Goal: Information Seeking & Learning: Learn about a topic

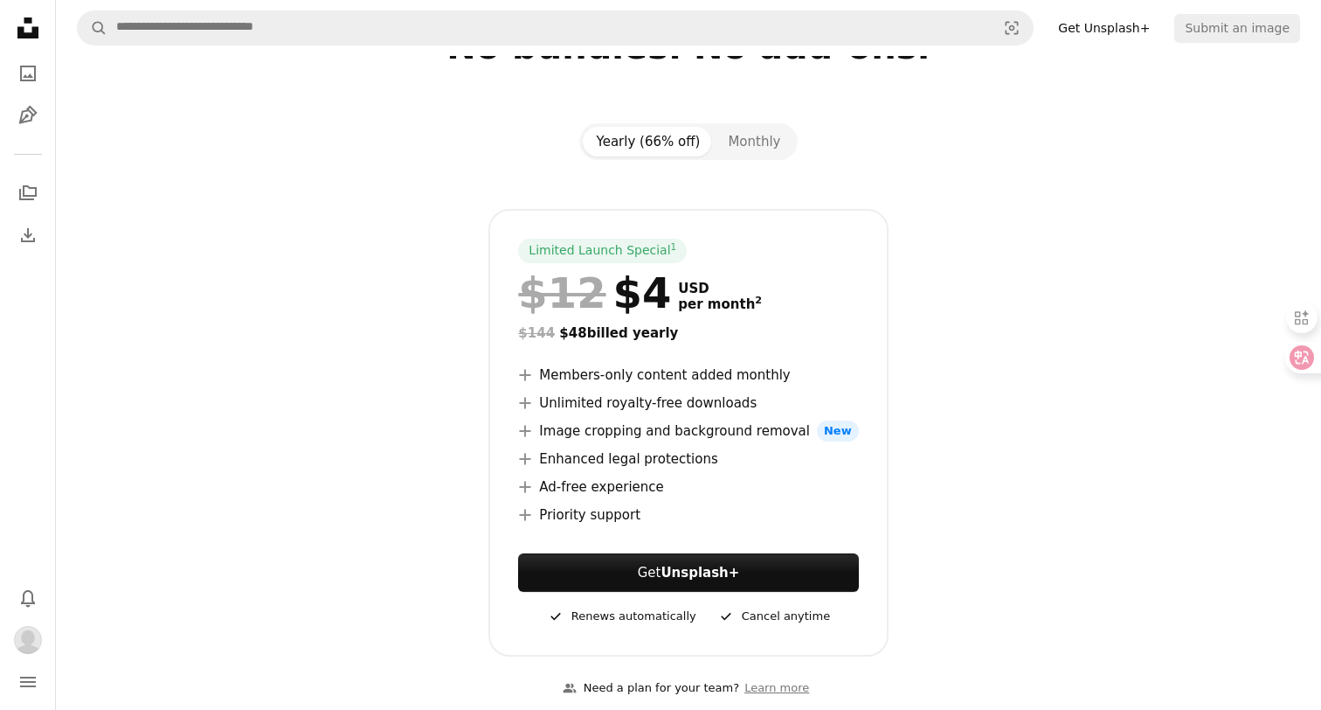
scroll to position [204, 0]
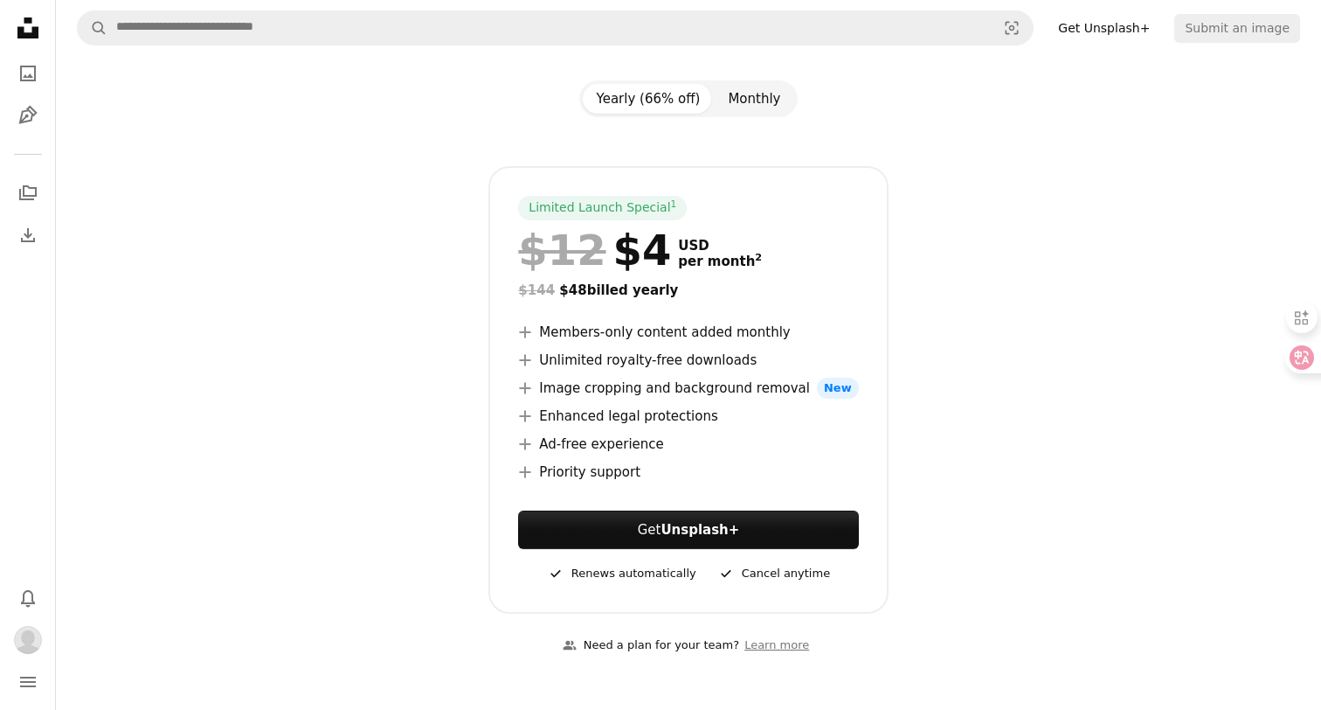
click at [747, 86] on button "Monthly" at bounding box center [754, 99] width 80 height 30
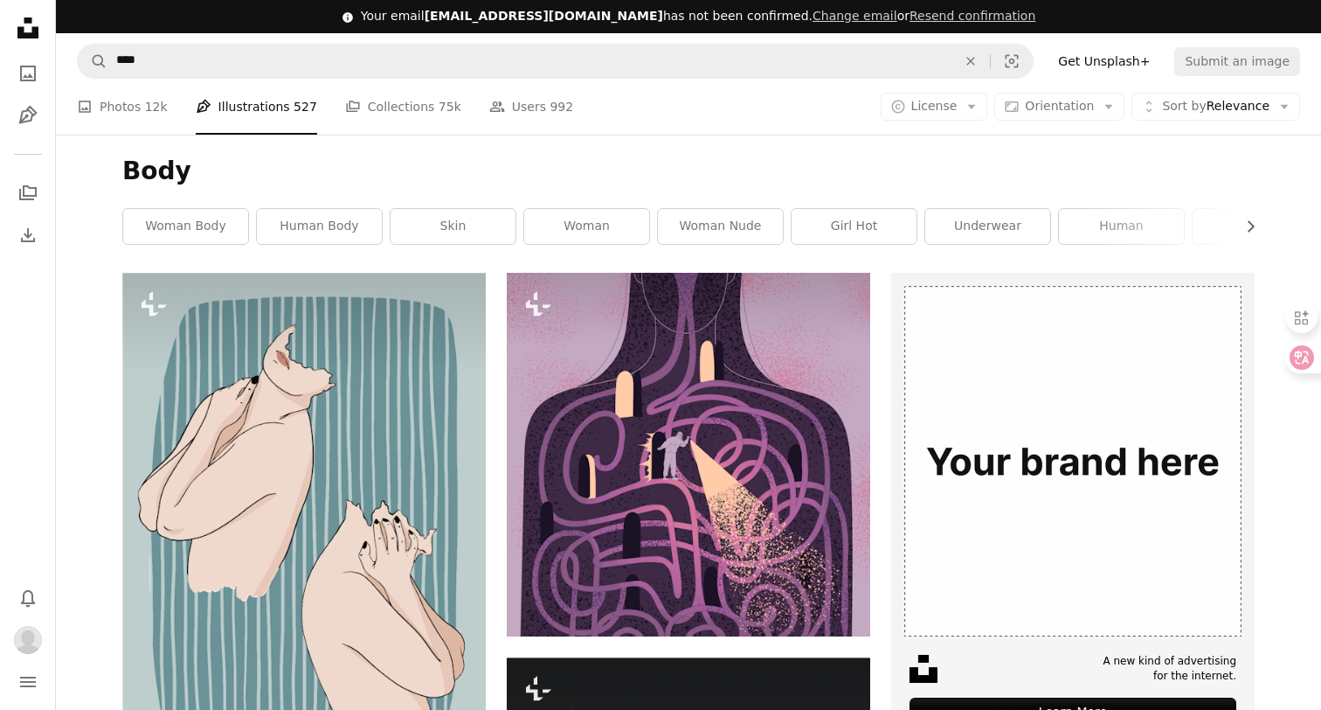
click at [31, 33] on icon at bounding box center [27, 27] width 21 height 21
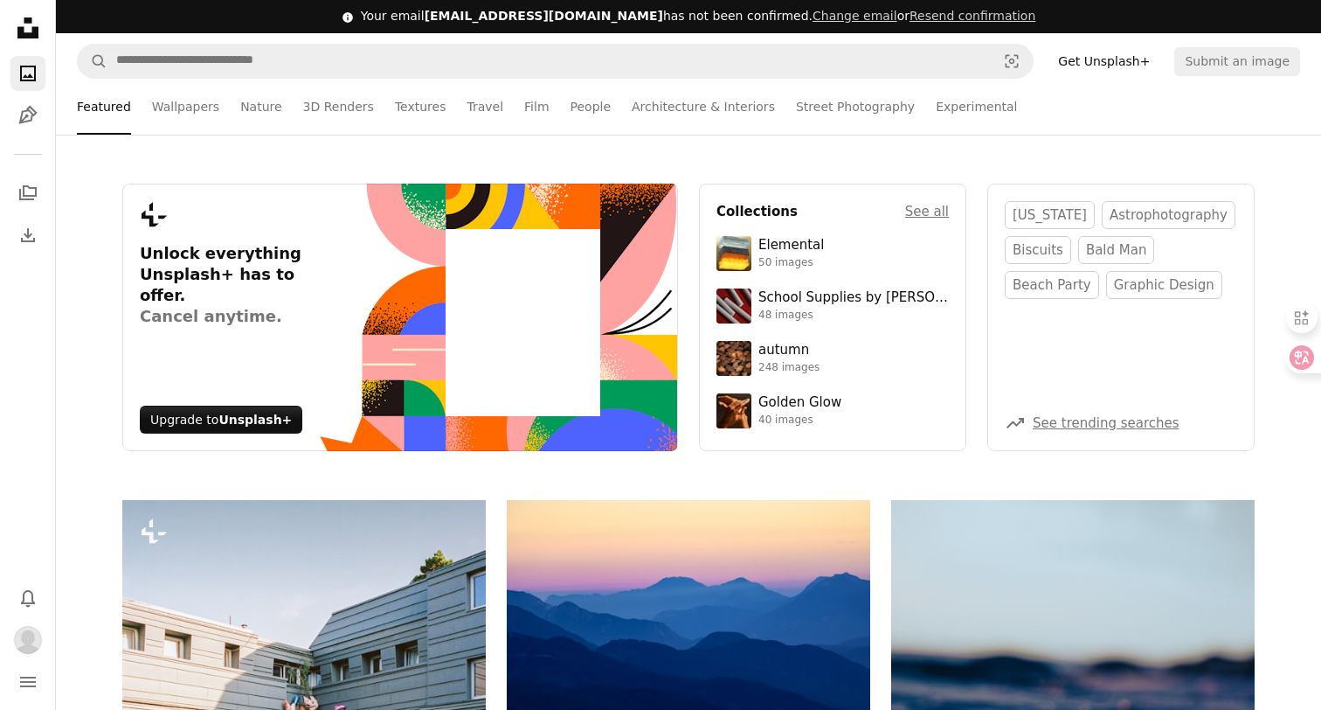
click at [26, 27] on icon "Unsplash logo Unsplash Home" at bounding box center [27, 27] width 35 height 35
click at [16, 14] on icon "Unsplash logo Unsplash Home" at bounding box center [27, 27] width 35 height 35
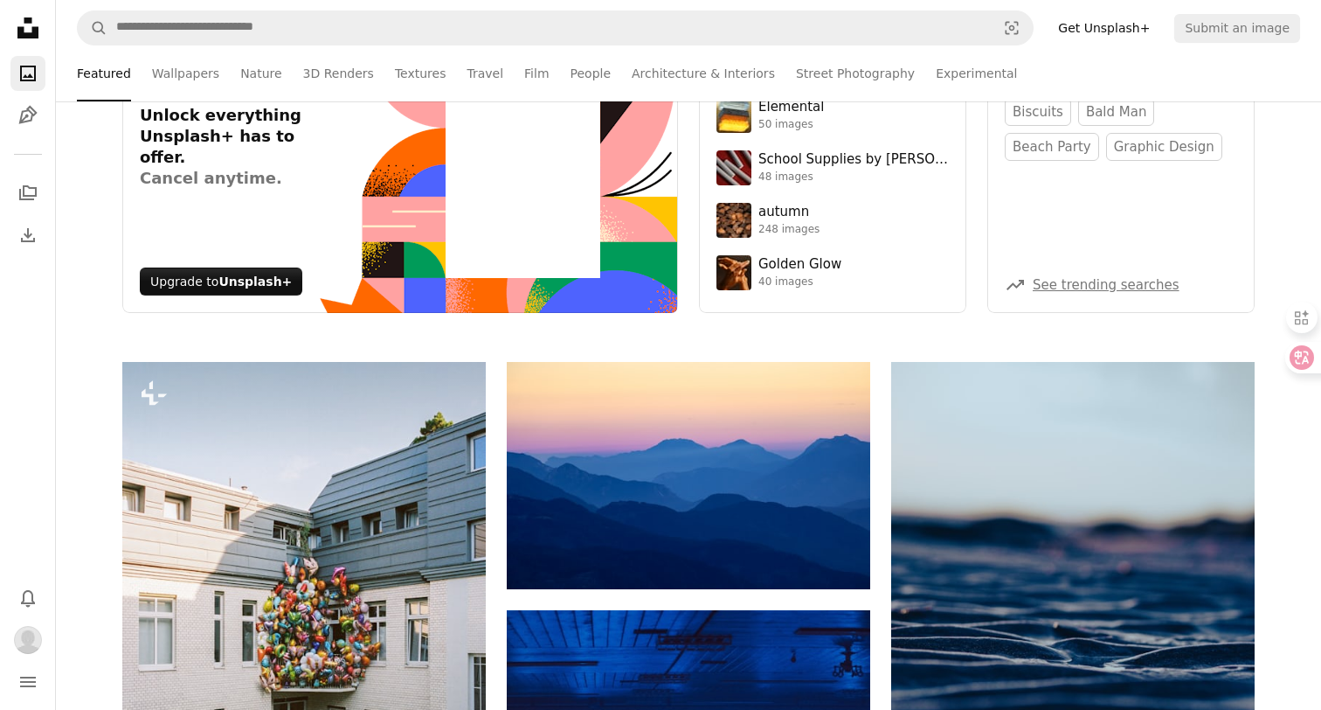
scroll to position [38, 0]
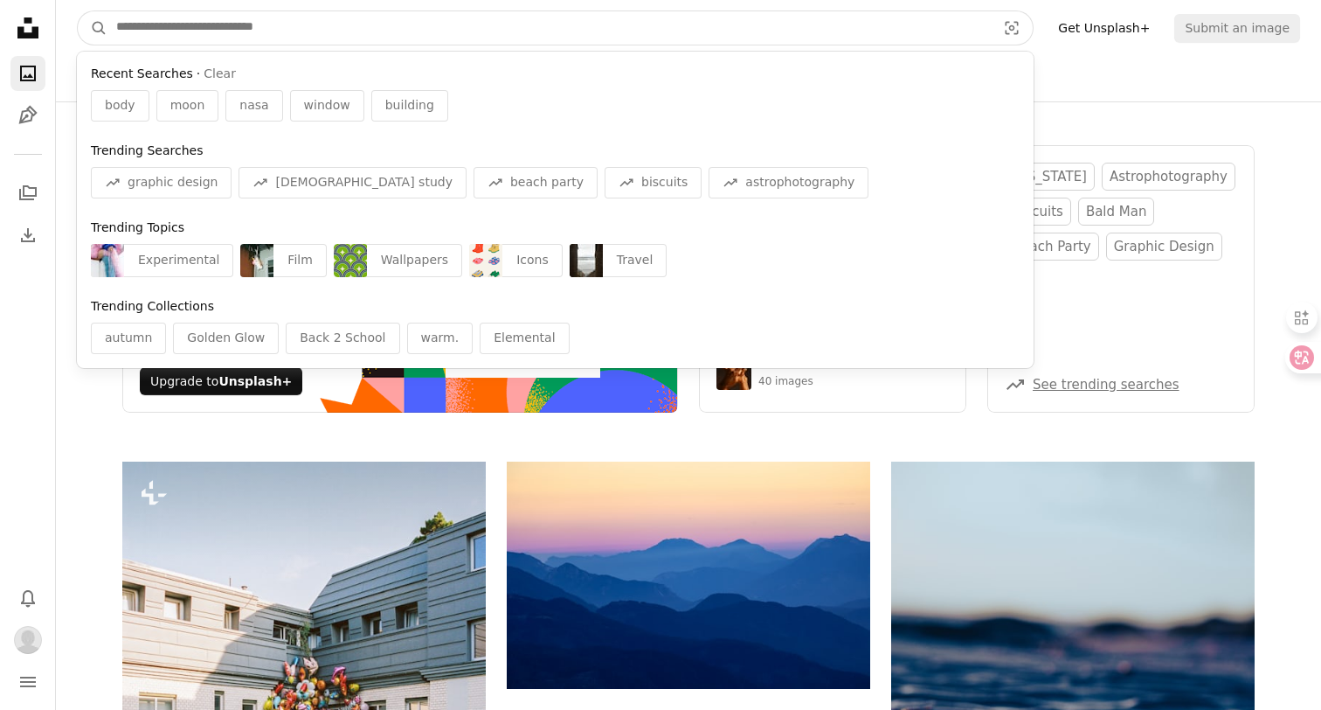
click at [233, 15] on input "Find visuals sitewide" at bounding box center [548, 27] width 883 height 33
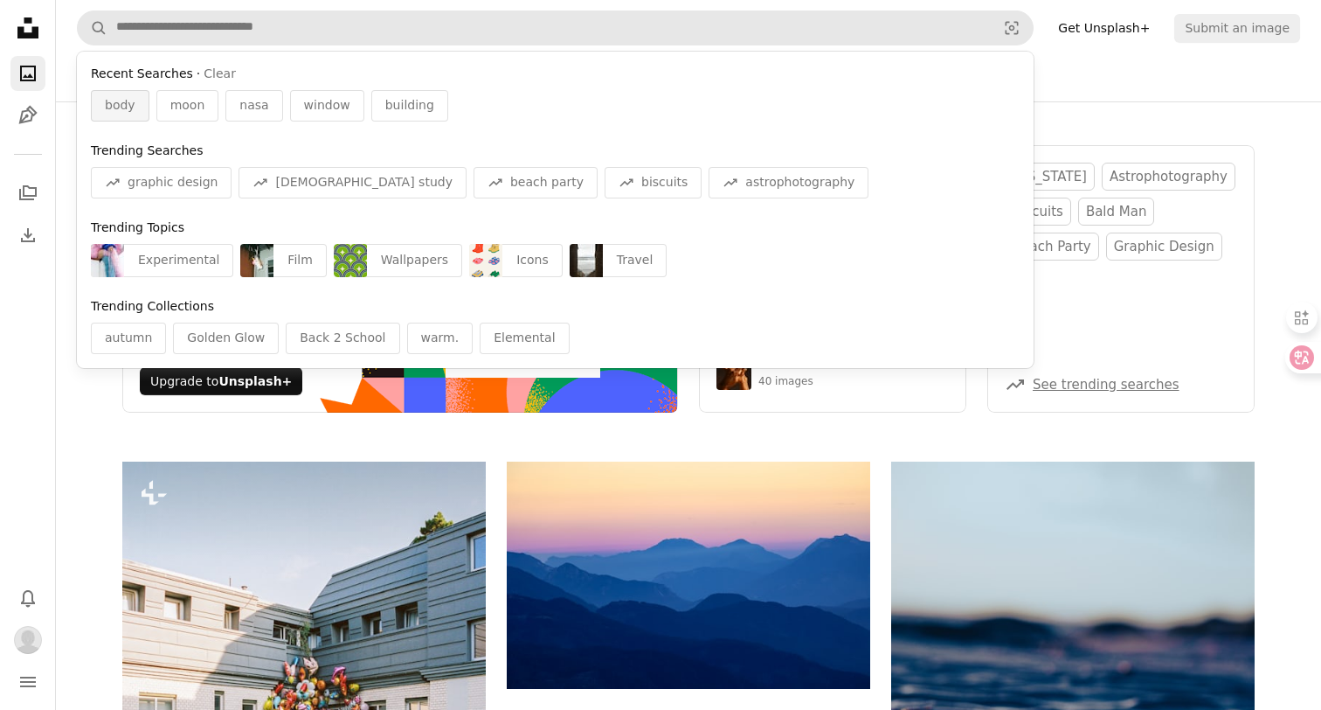
click at [136, 96] on div "body" at bounding box center [120, 105] width 59 height 31
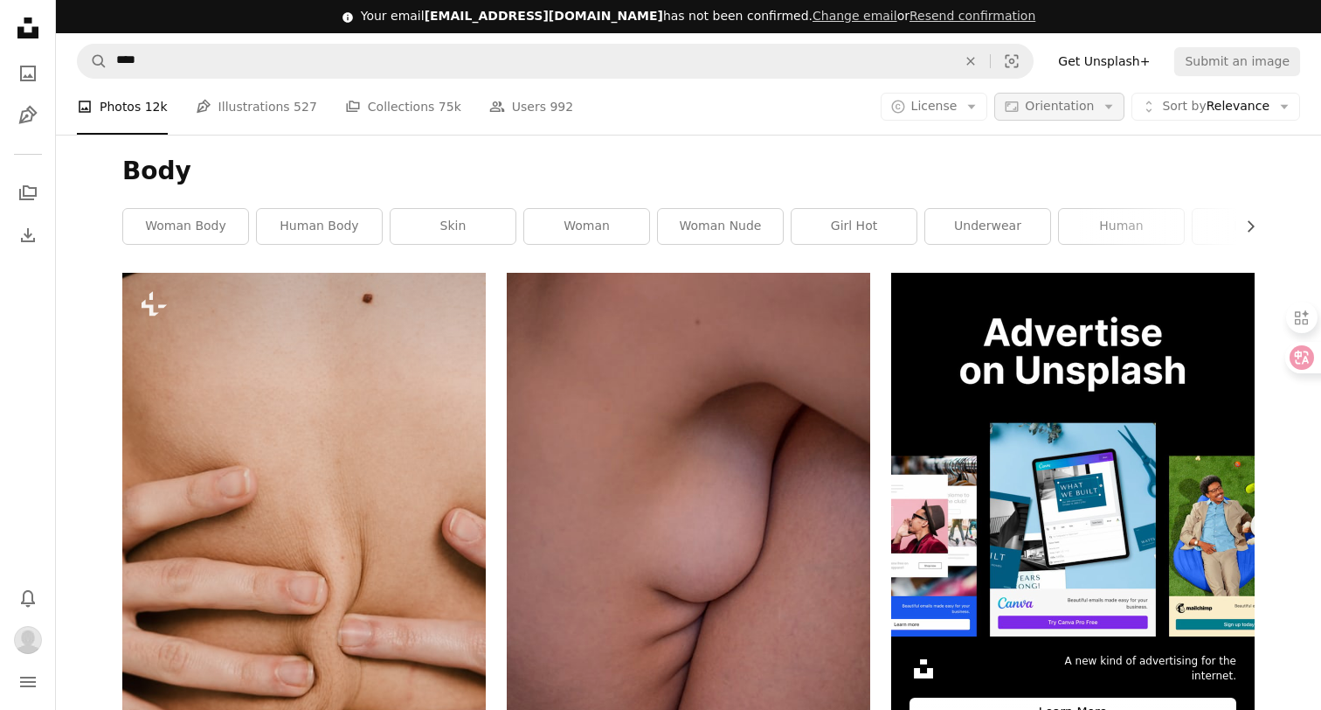
click at [1041, 107] on span "Orientation" at bounding box center [1059, 106] width 69 height 14
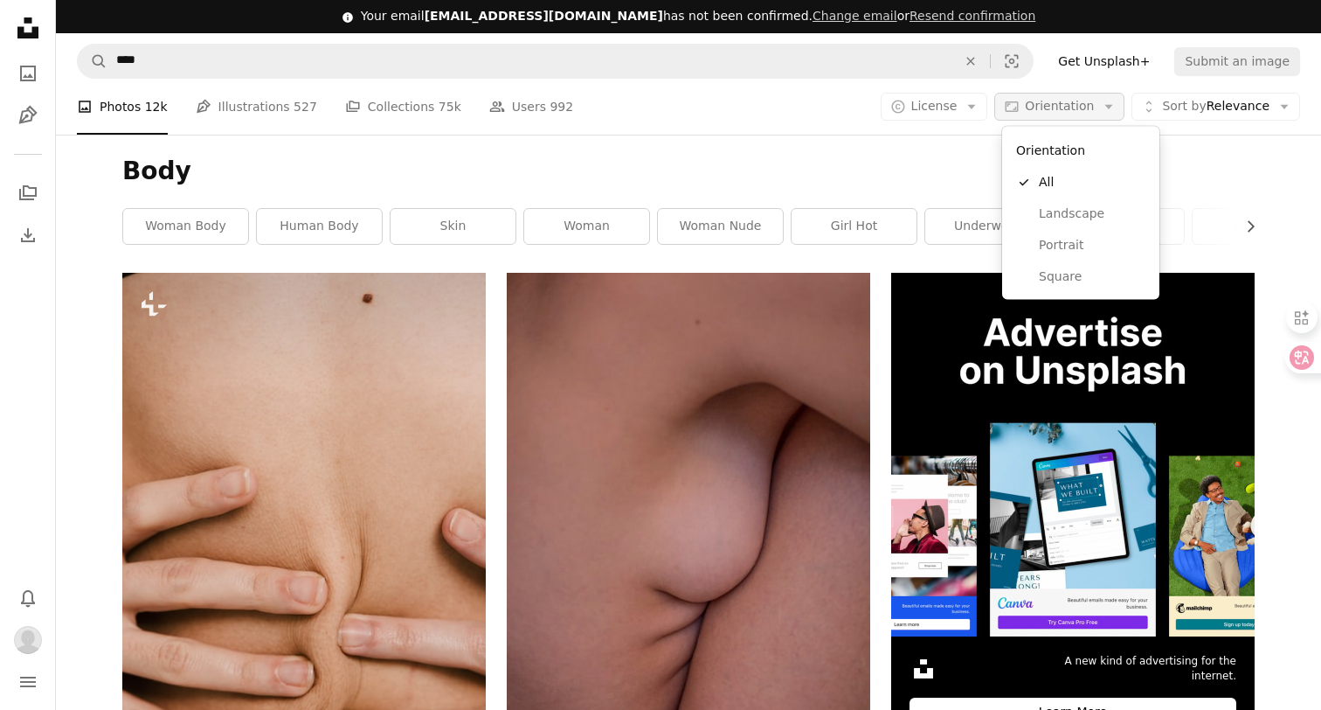
click at [1041, 107] on span "Orientation" at bounding box center [1059, 106] width 69 height 14
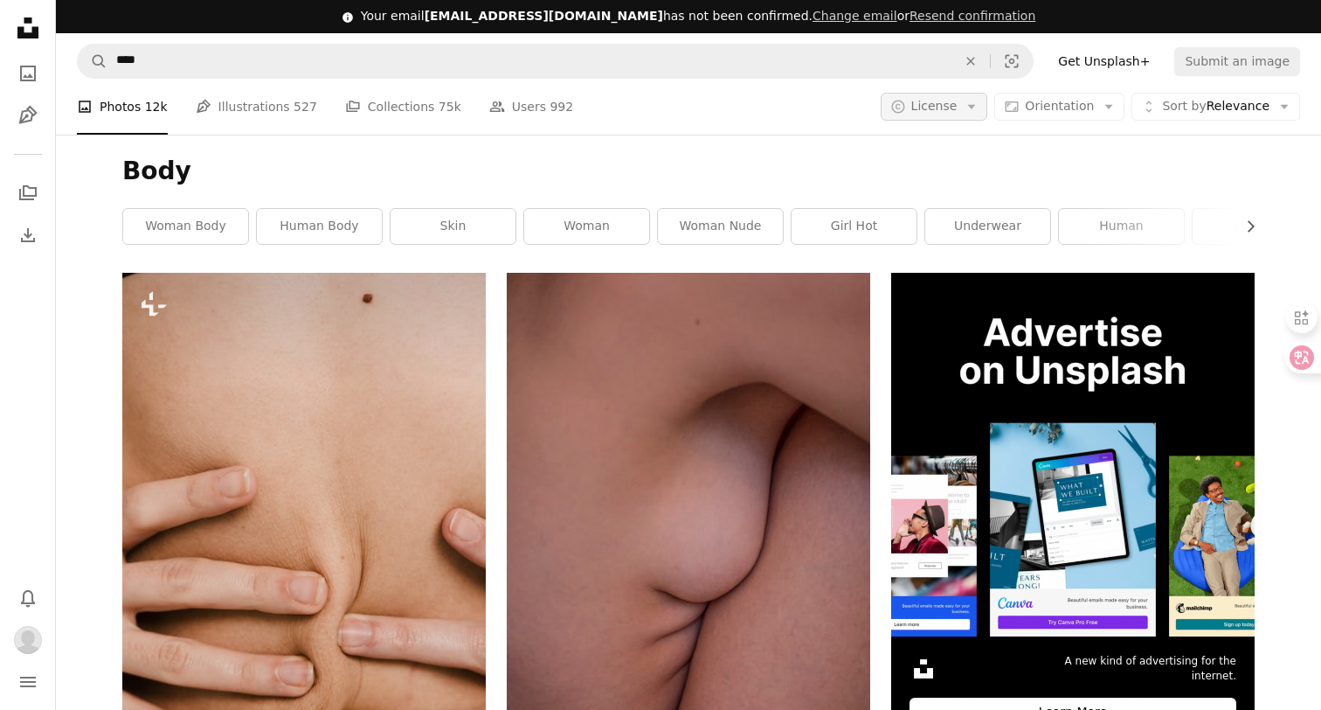
click at [969, 101] on button "A copyright icon © License Arrow down" at bounding box center [934, 107] width 107 height 28
click at [978, 239] on span "Free" at bounding box center [980, 244] width 107 height 17
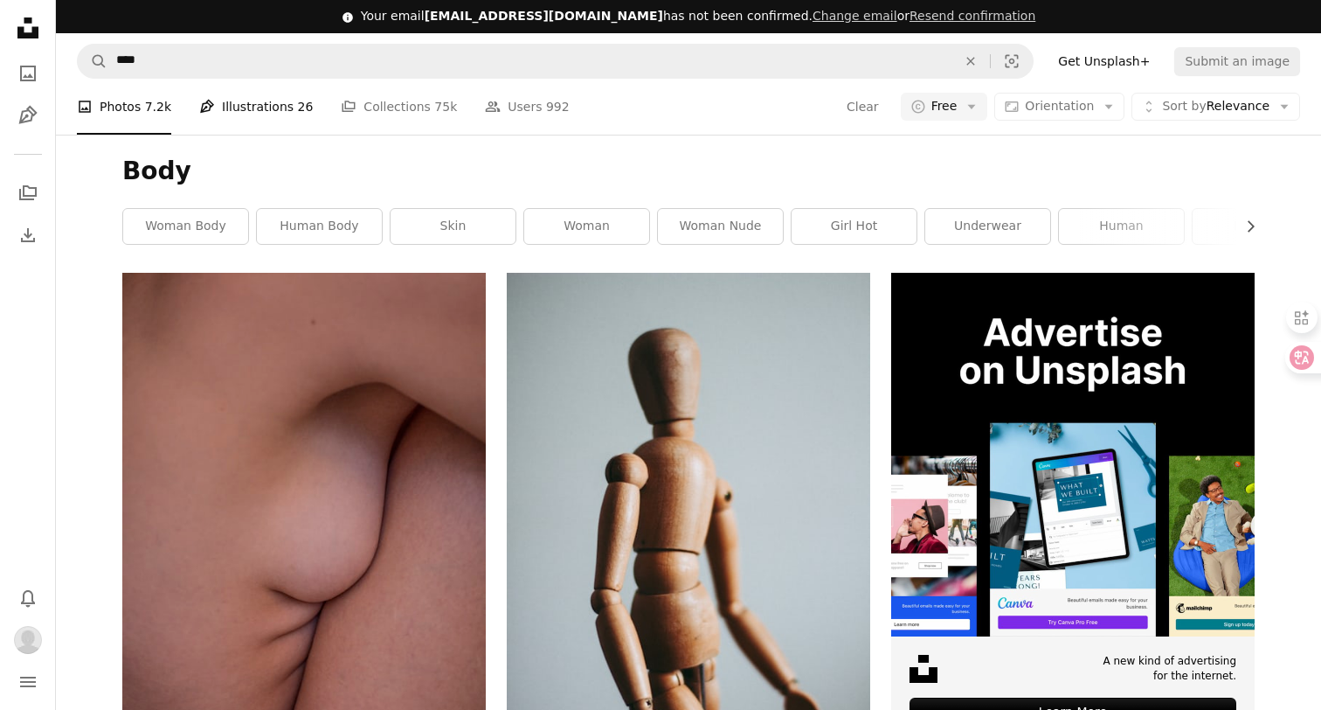
click at [244, 103] on link "Pen Tool Illustrations 26" at bounding box center [256, 107] width 114 height 56
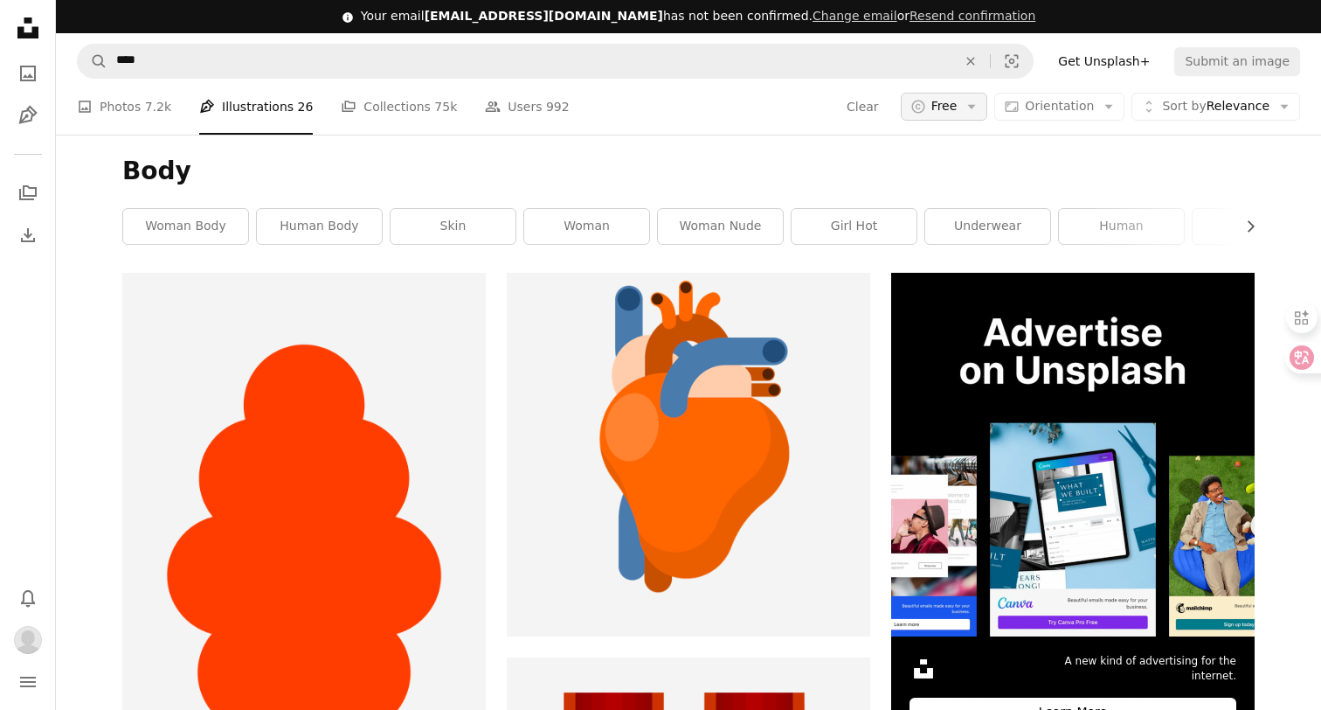
click at [944, 112] on span "Free" at bounding box center [944, 106] width 26 height 17
click at [957, 179] on span "All" at bounding box center [998, 182] width 107 height 17
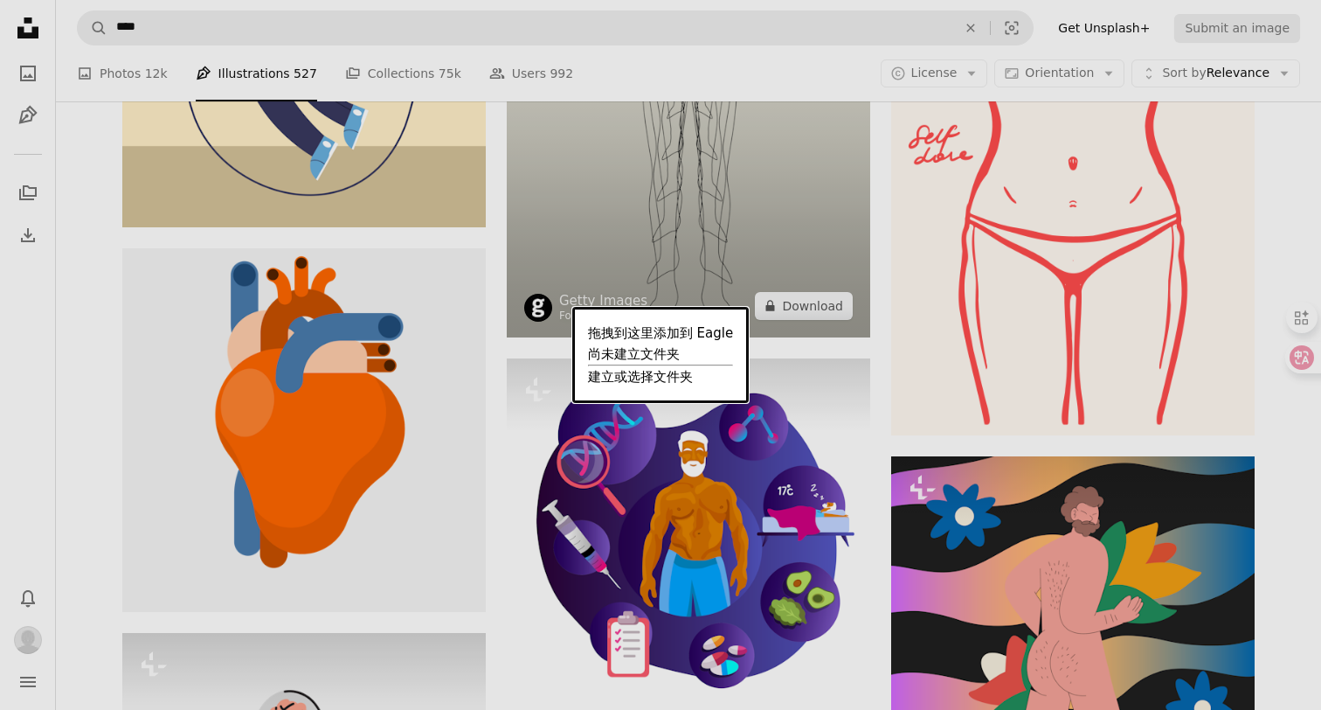
scroll to position [1404, 0]
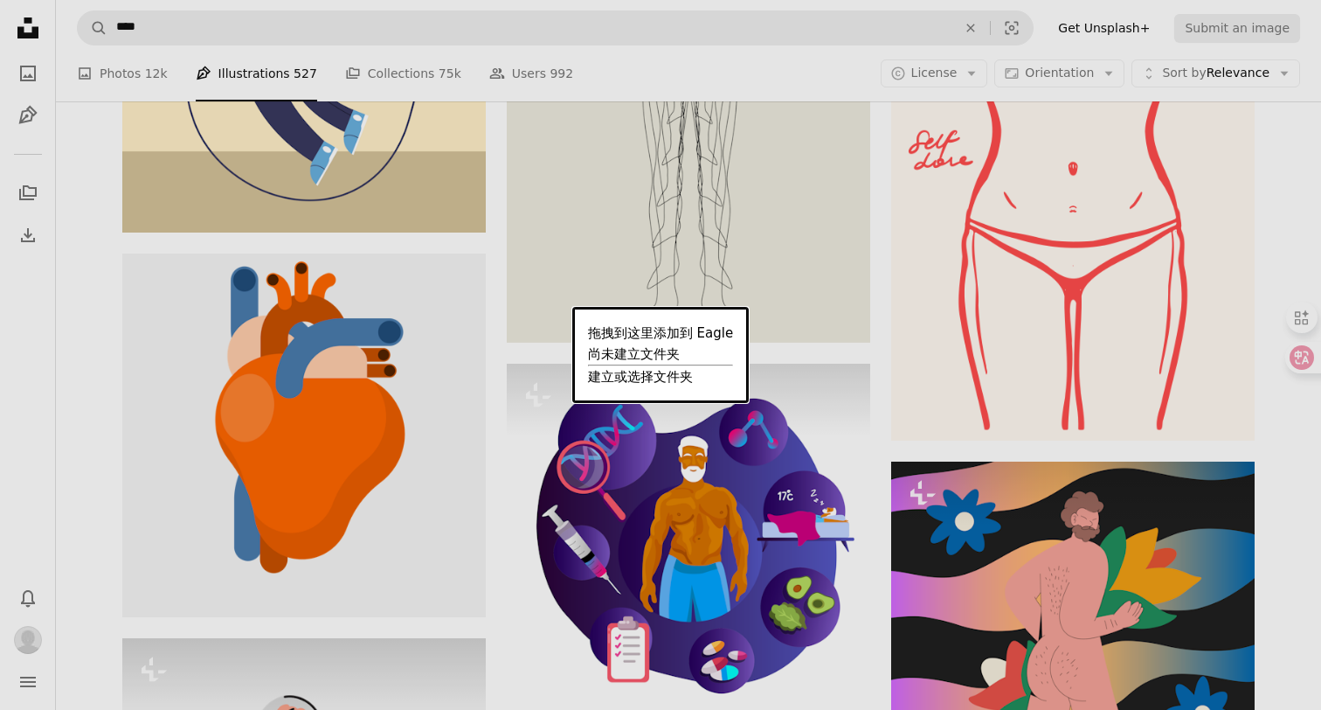
drag, startPoint x: 720, startPoint y: 177, endPoint x: 1166, endPoint y: 722, distance: 704.2
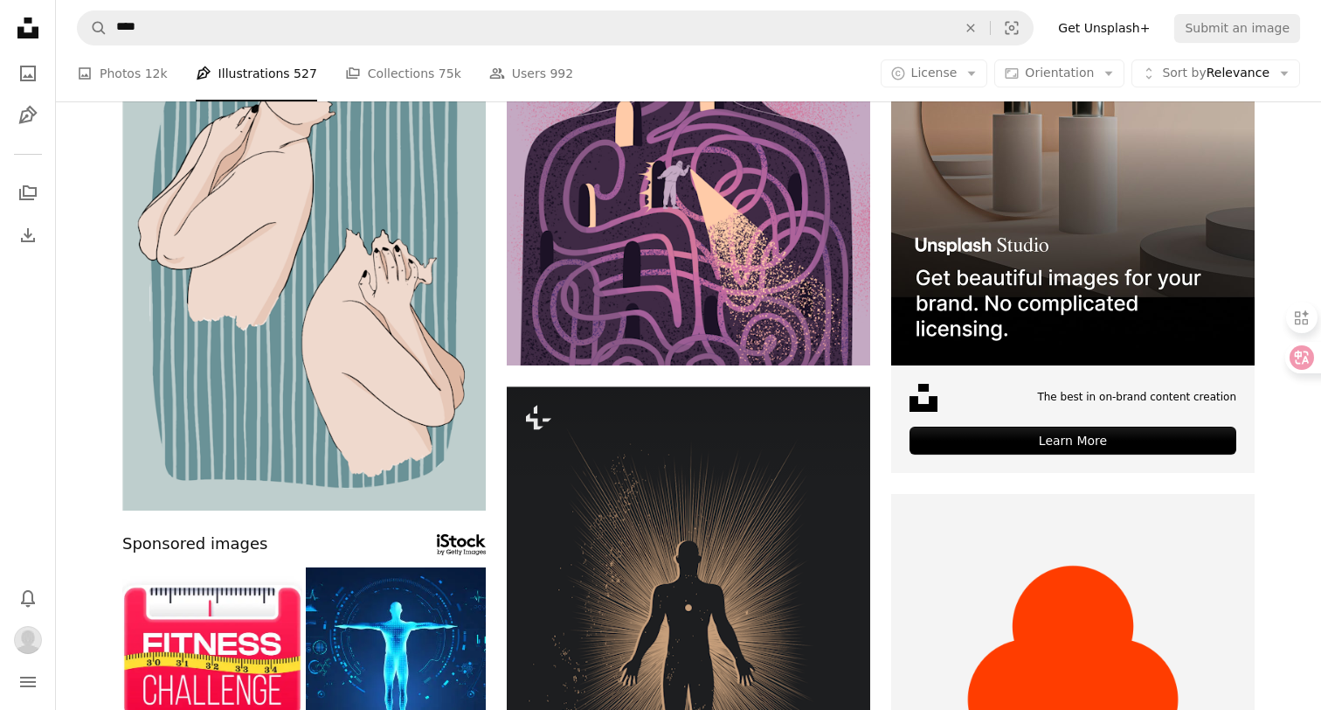
scroll to position [258, 0]
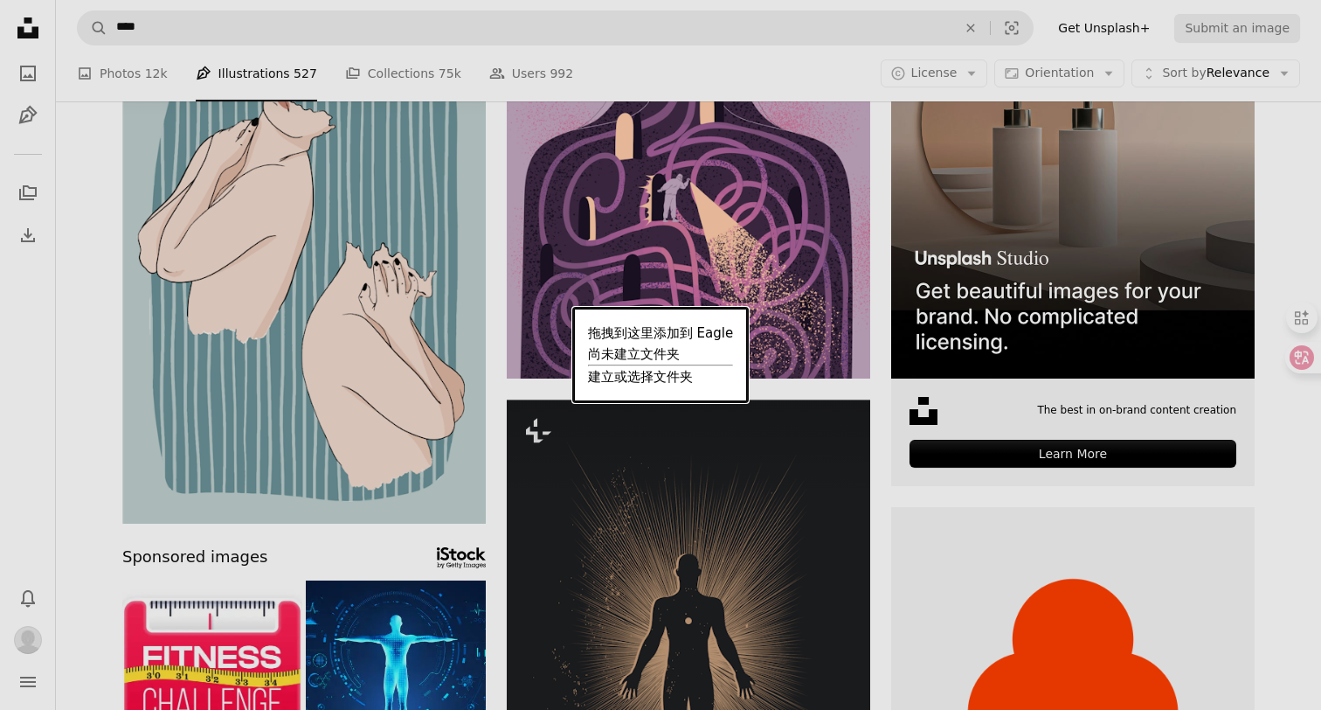
drag, startPoint x: 743, startPoint y: 224, endPoint x: 1326, endPoint y: 667, distance: 732.8
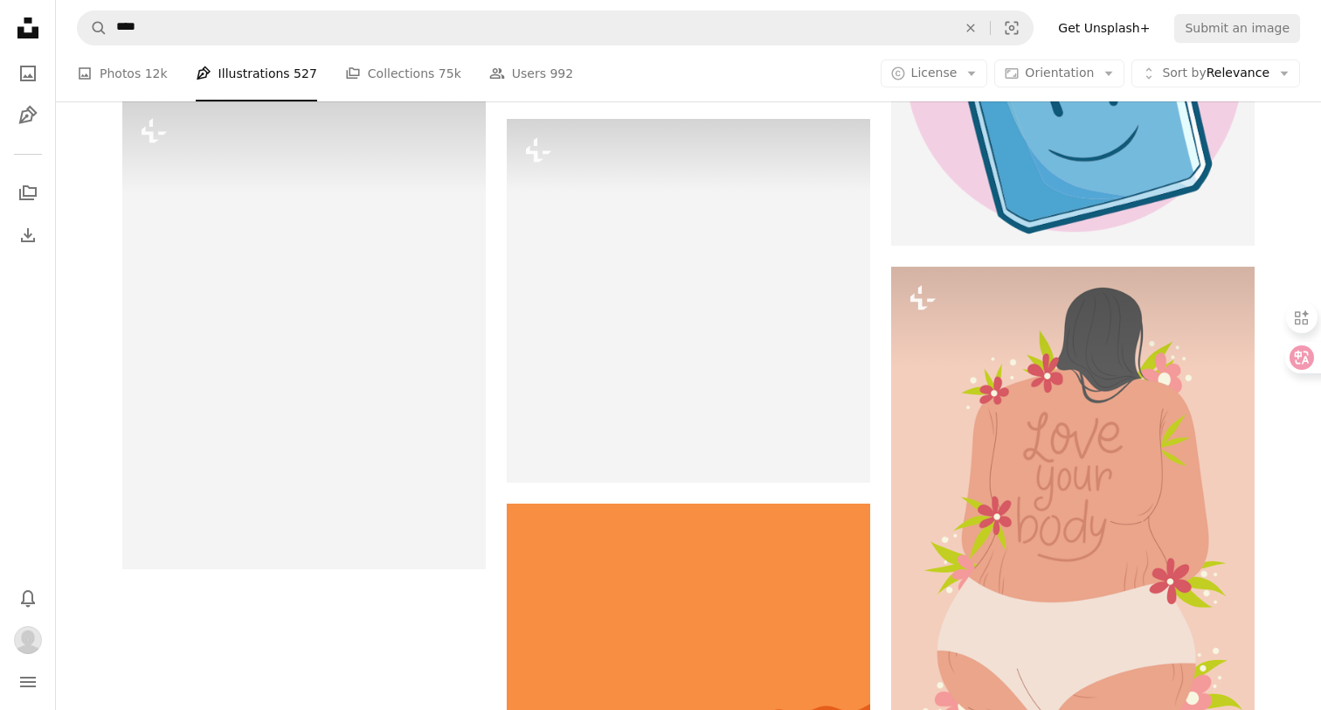
scroll to position [2764, 0]
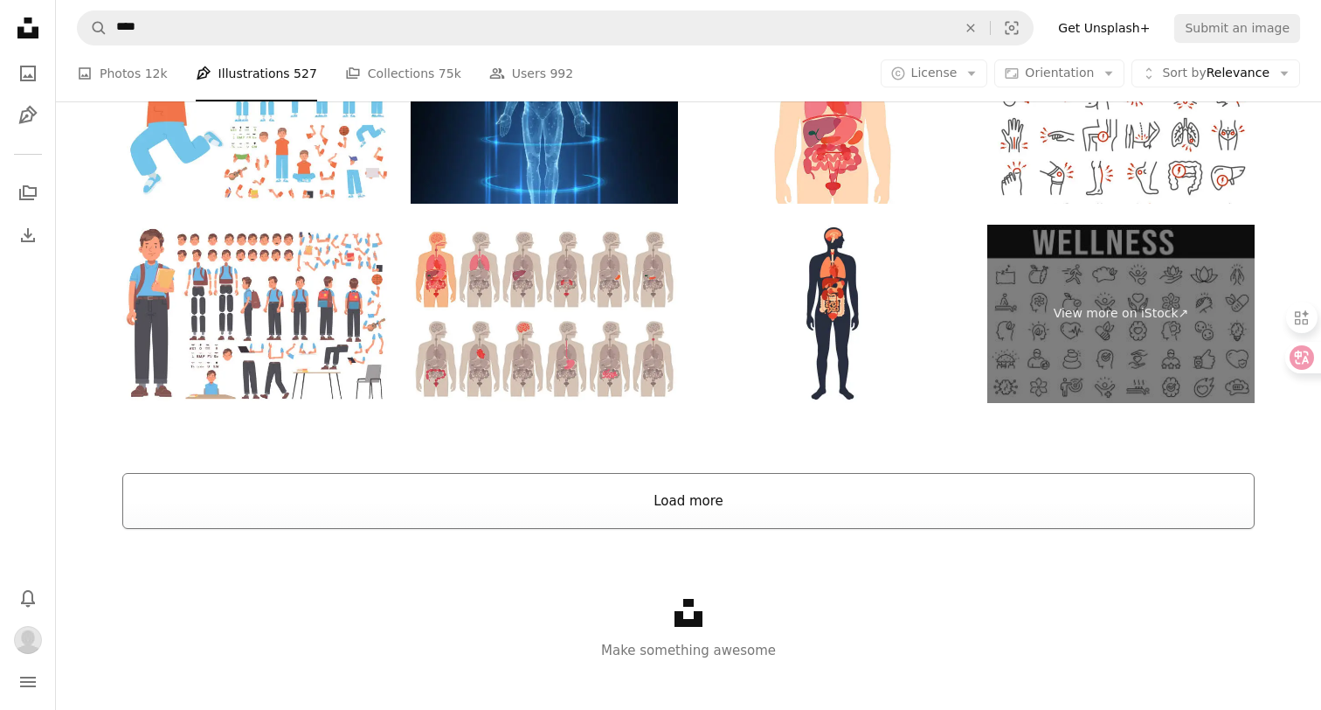
click at [701, 493] on button "Load more" at bounding box center [688, 501] width 1132 height 56
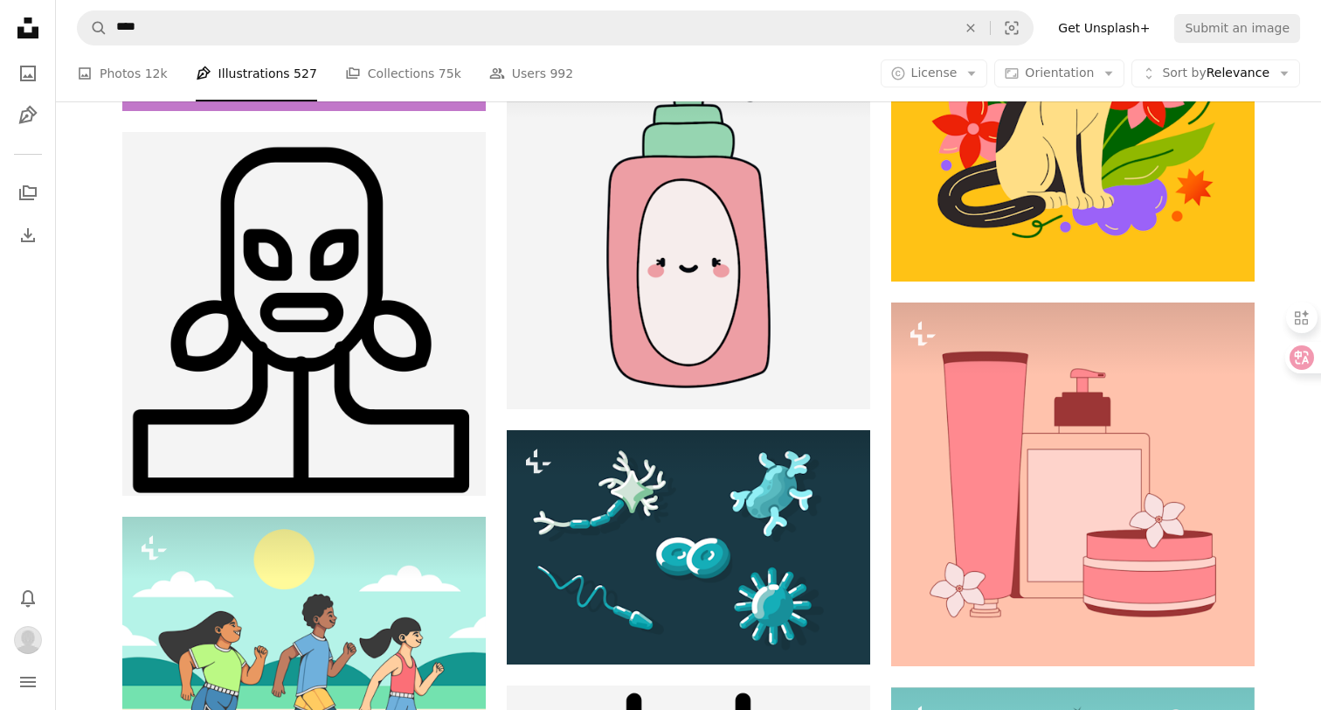
scroll to position [57714, 0]
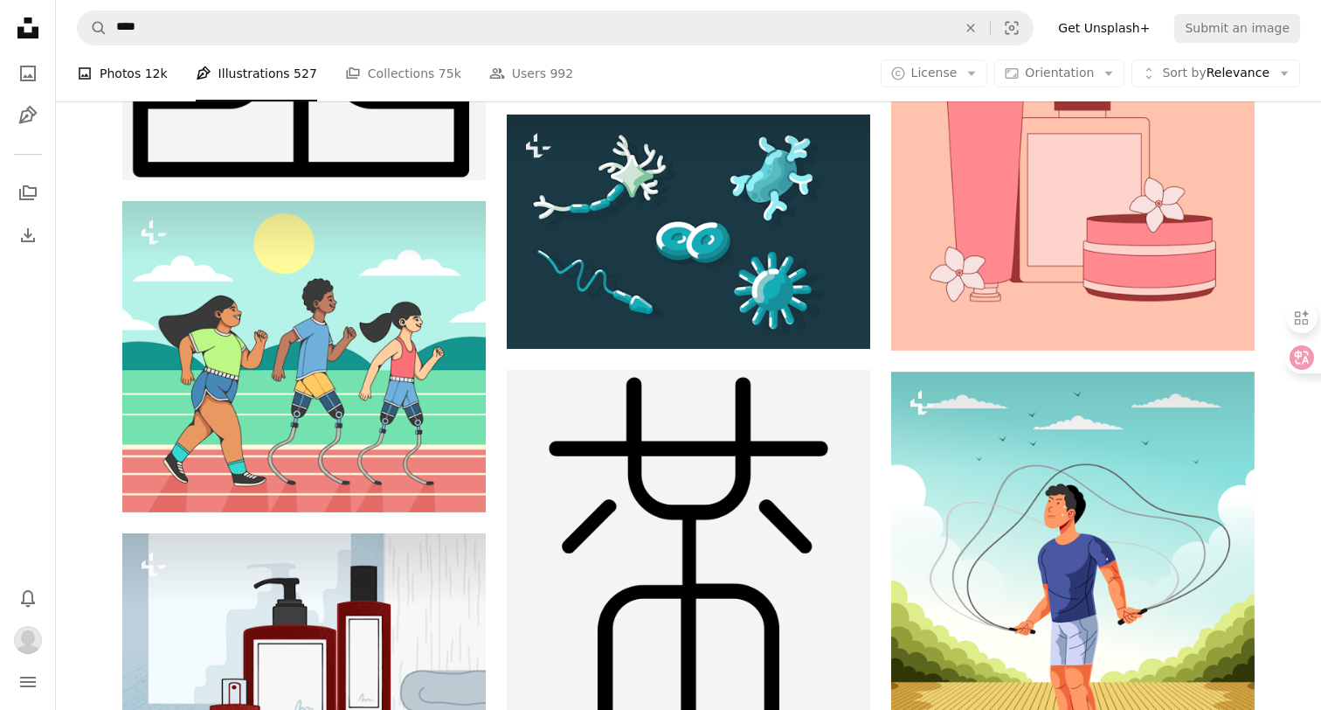
click at [145, 79] on span "12k" at bounding box center [156, 73] width 23 height 19
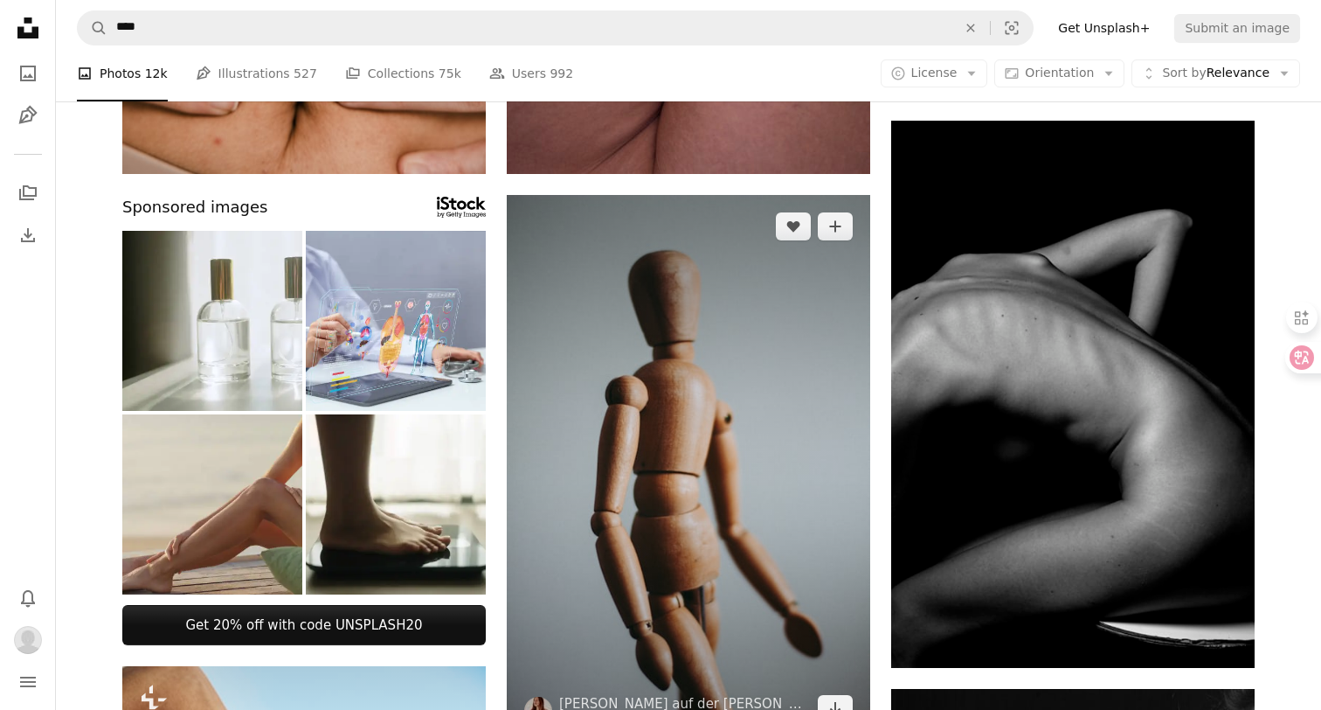
scroll to position [741, 0]
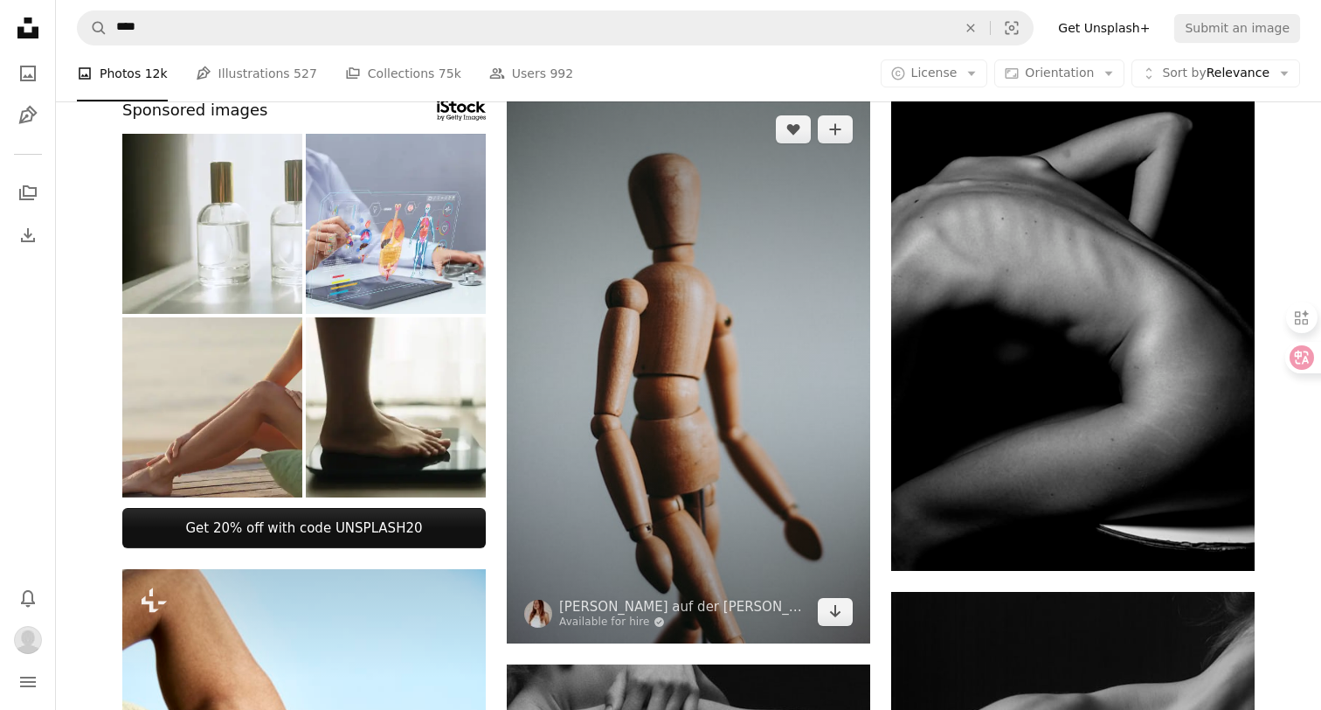
click at [760, 518] on img at bounding box center [689, 370] width 364 height 545
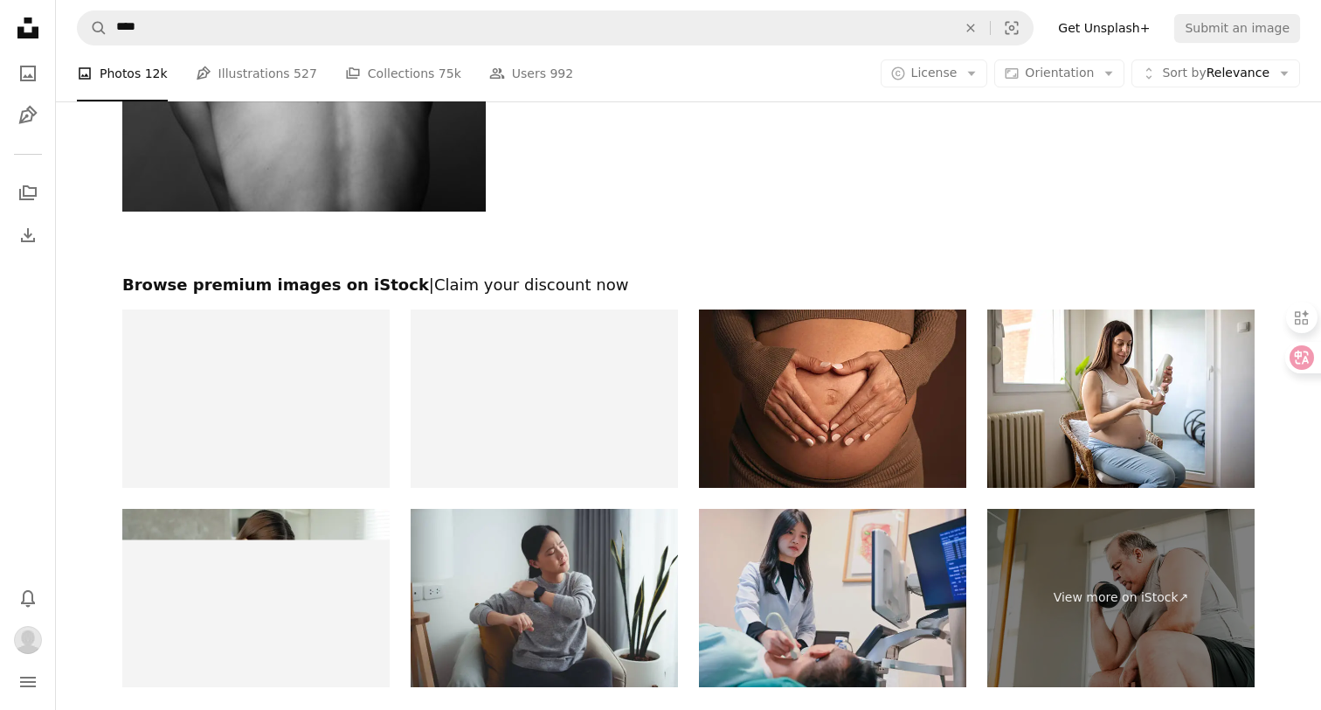
scroll to position [3717, 0]
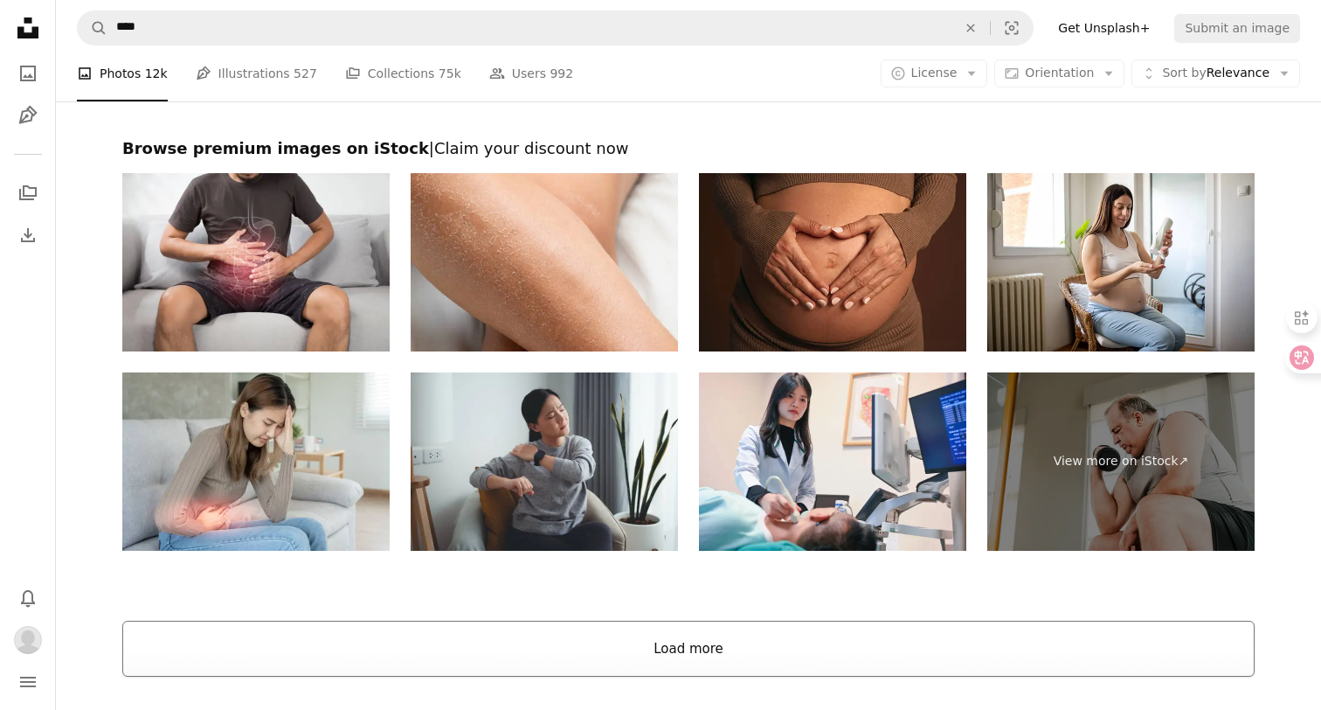
click at [657, 626] on button "Load more" at bounding box center [688, 648] width 1132 height 56
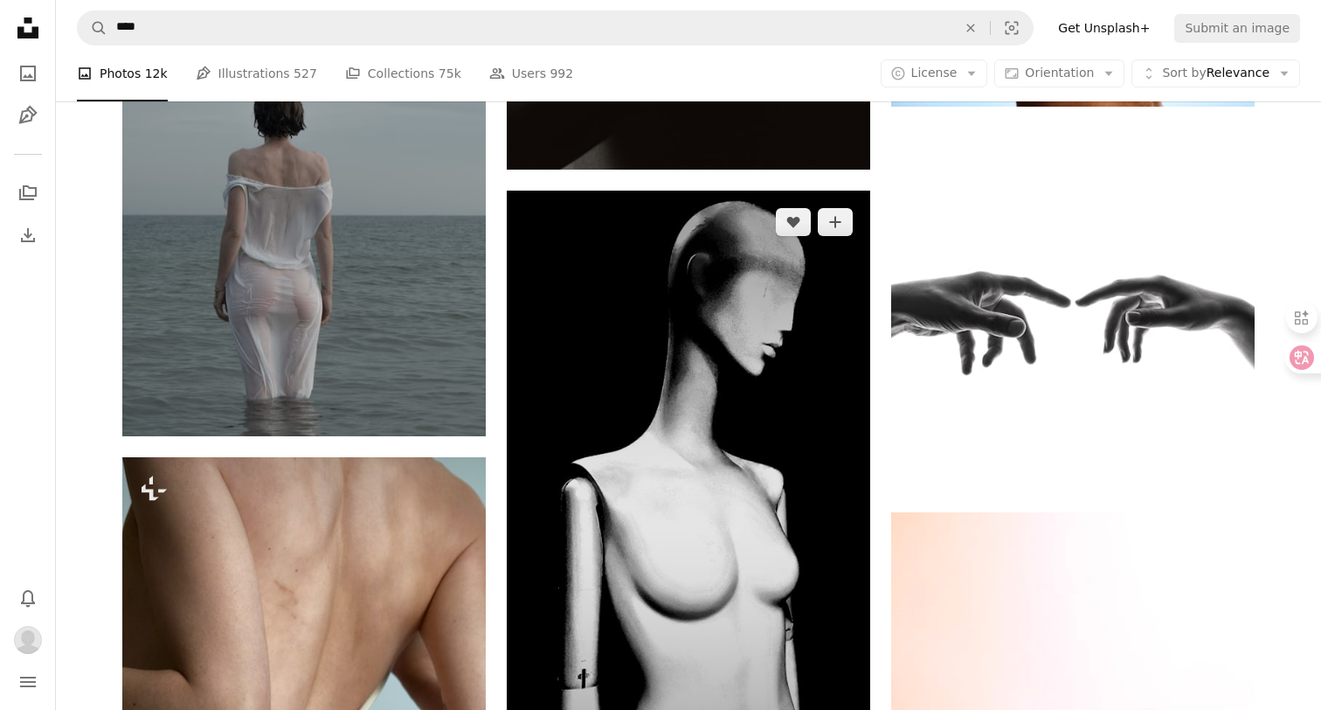
scroll to position [10806, 0]
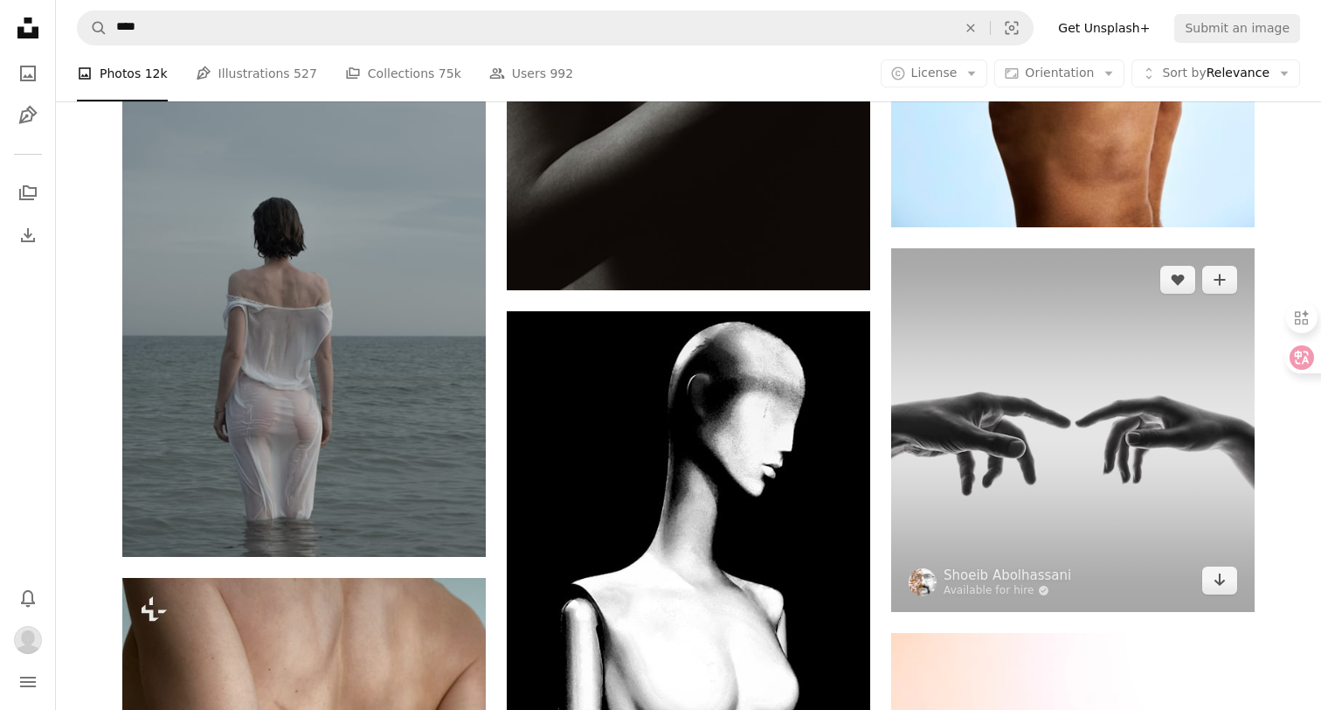
click at [1056, 424] on img at bounding box center [1073, 430] width 364 height 364
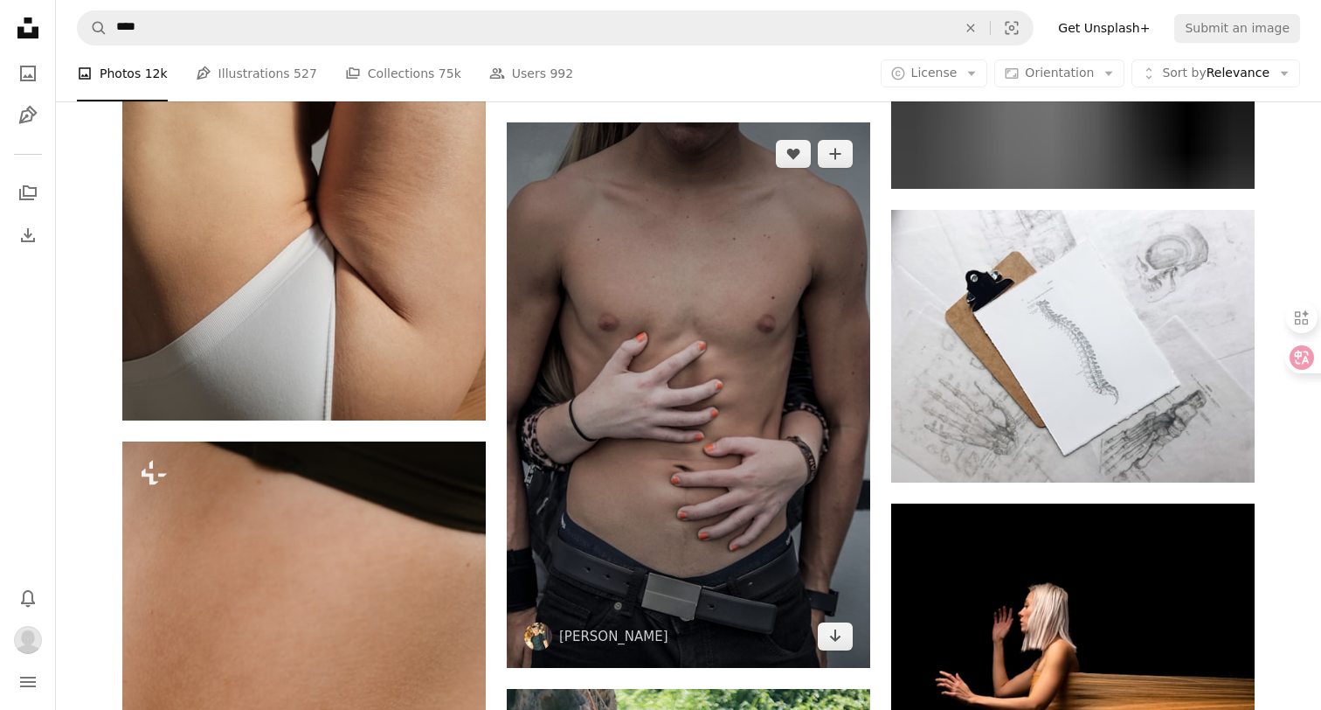
scroll to position [29479, 0]
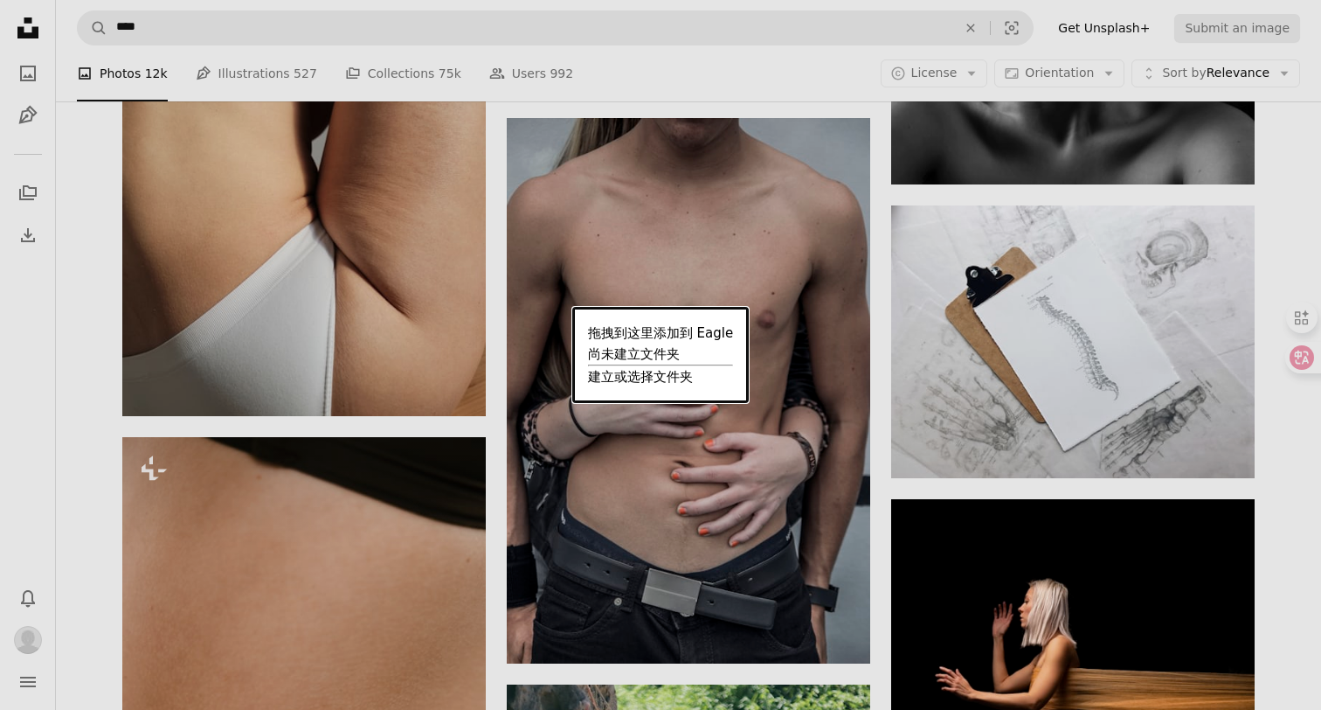
drag, startPoint x: 1007, startPoint y: 296, endPoint x: 1213, endPoint y: 730, distance: 480.8
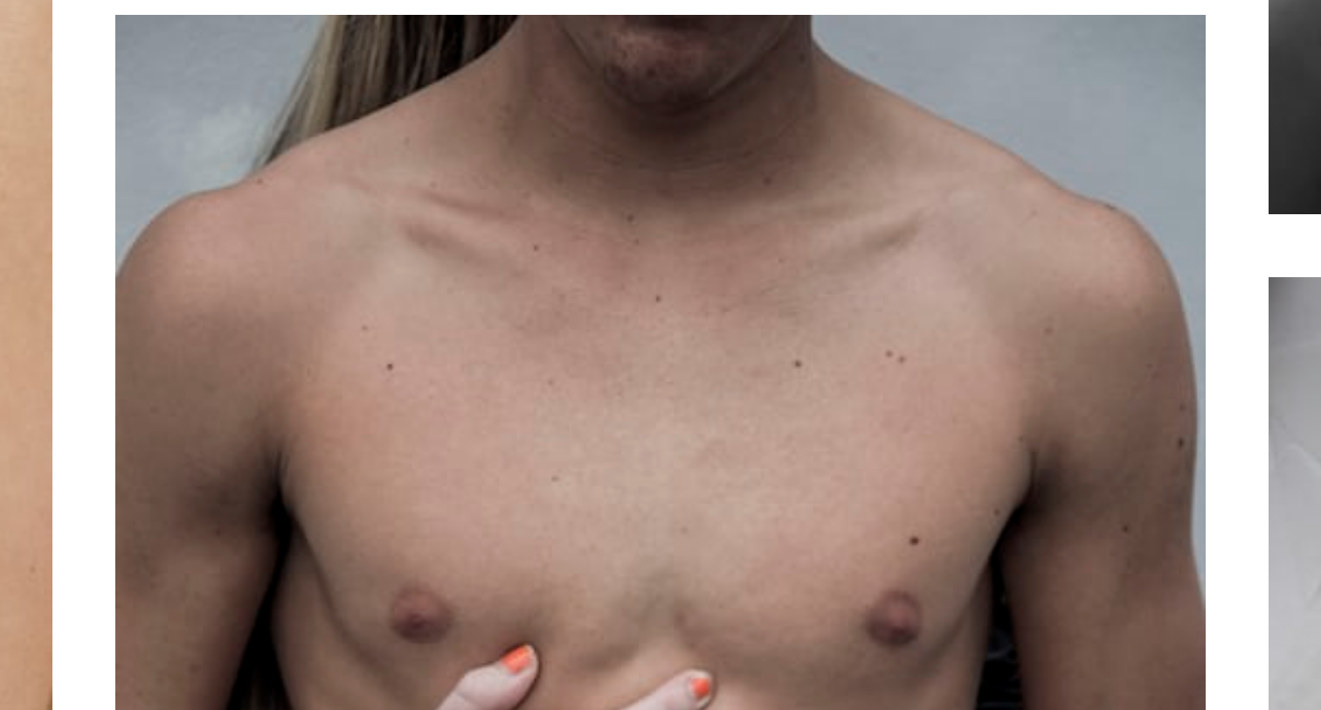
scroll to position [29410, 0]
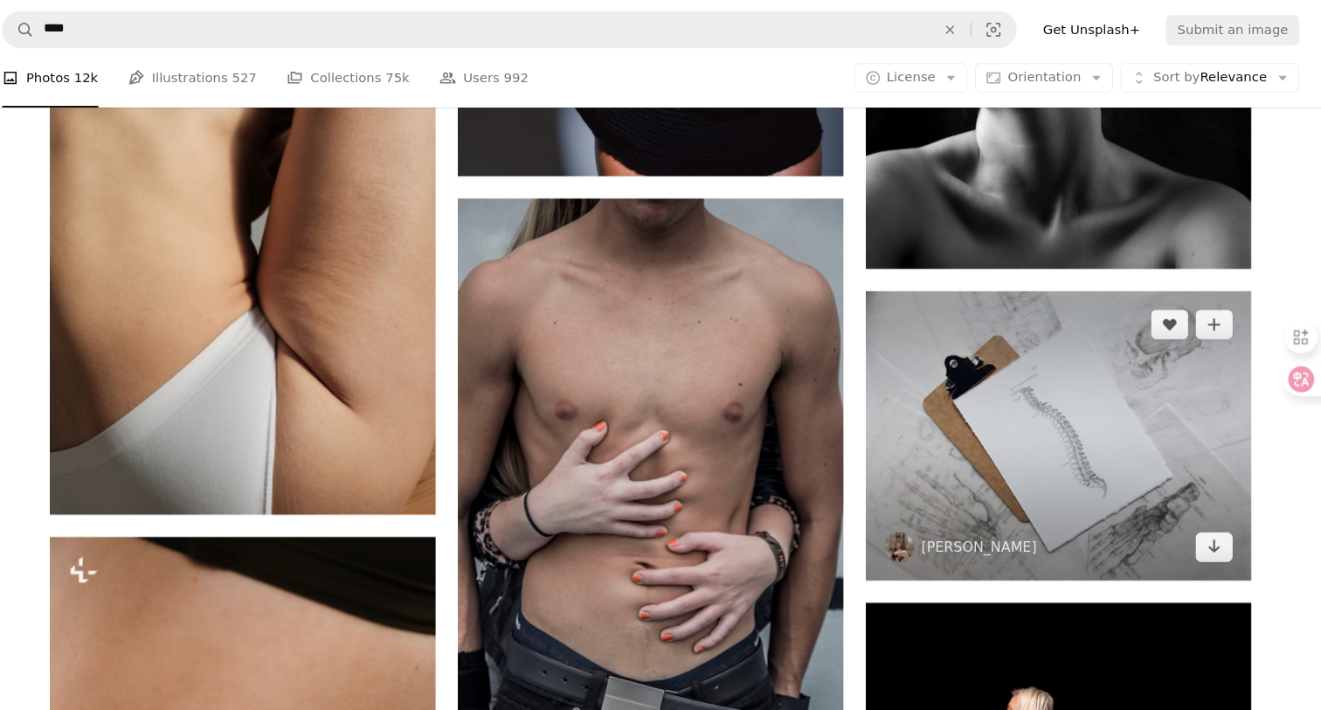
click at [968, 362] on img at bounding box center [1073, 410] width 364 height 273
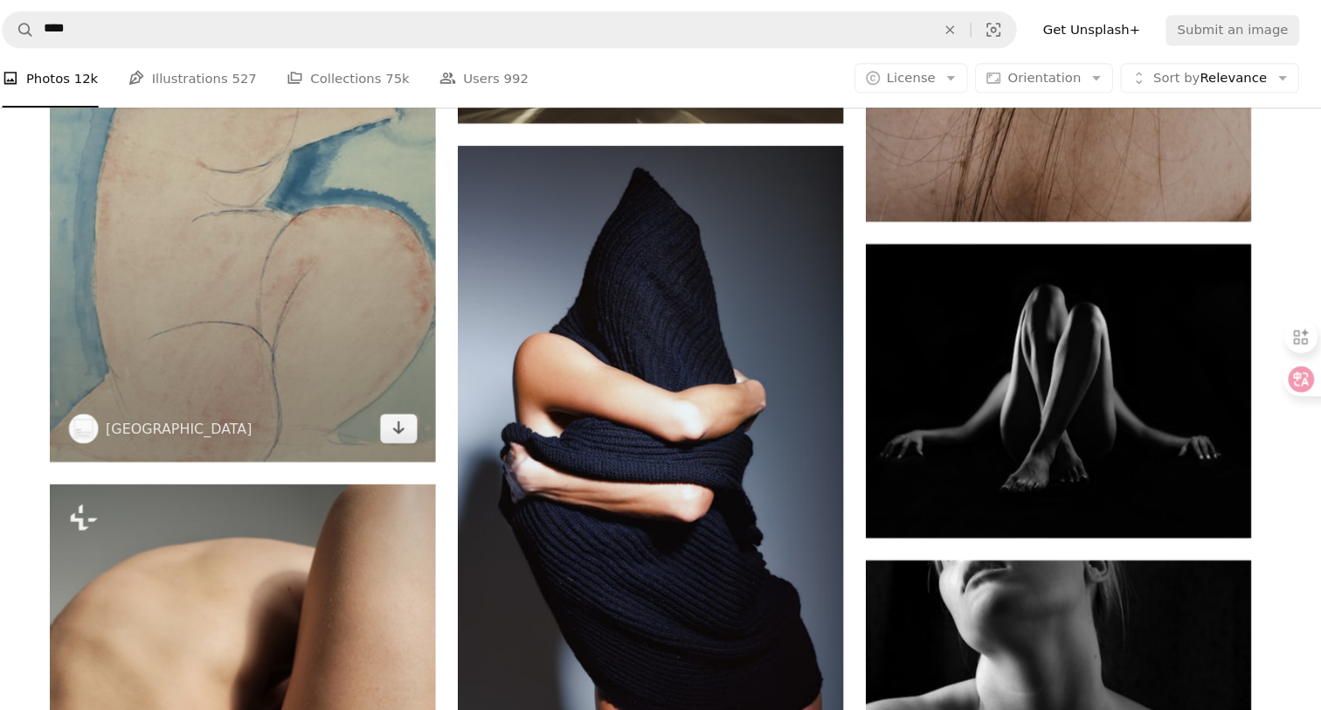
scroll to position [28878, 0]
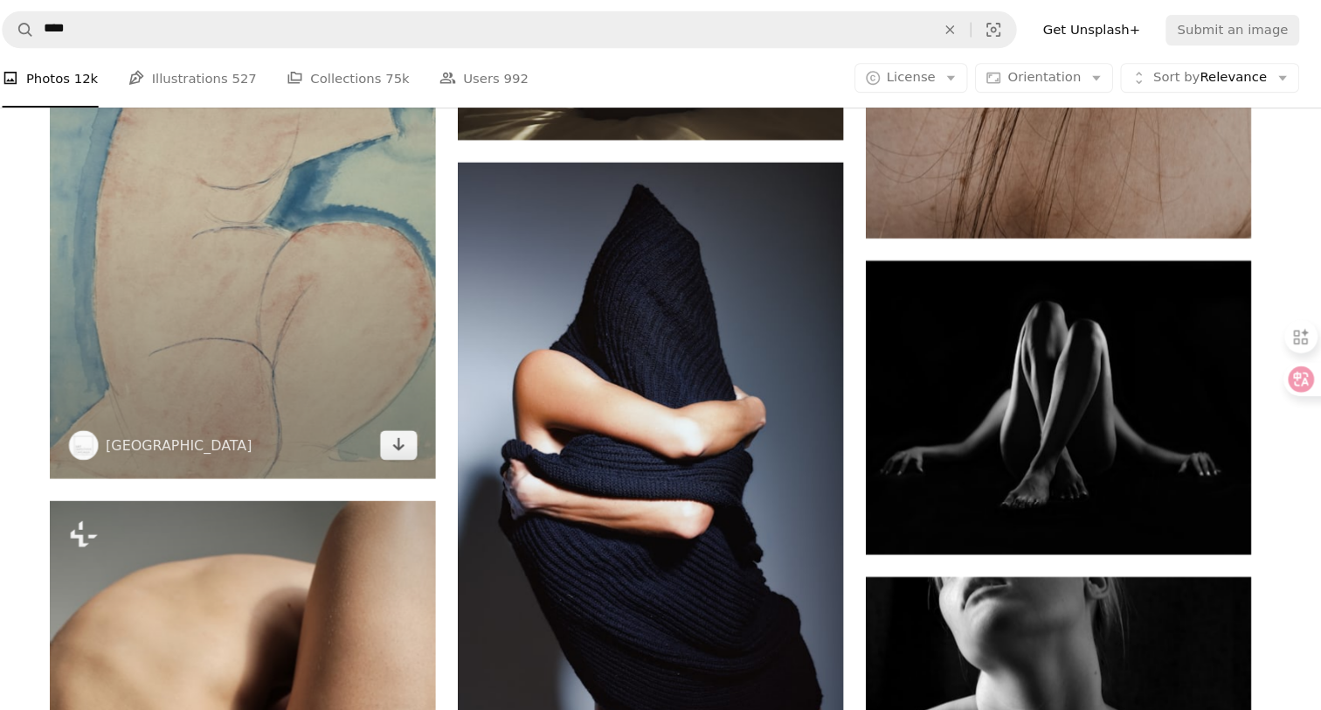
click at [340, 190] on img at bounding box center [304, 161] width 364 height 578
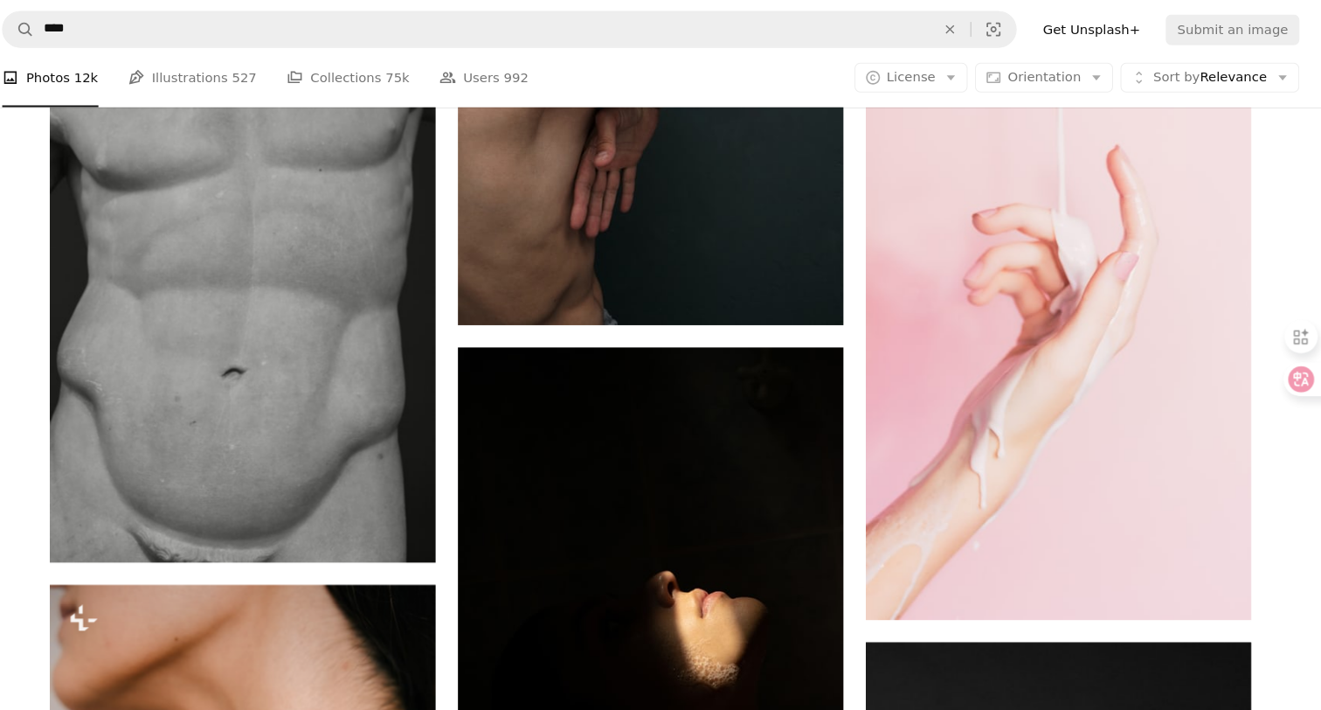
scroll to position [26202, 0]
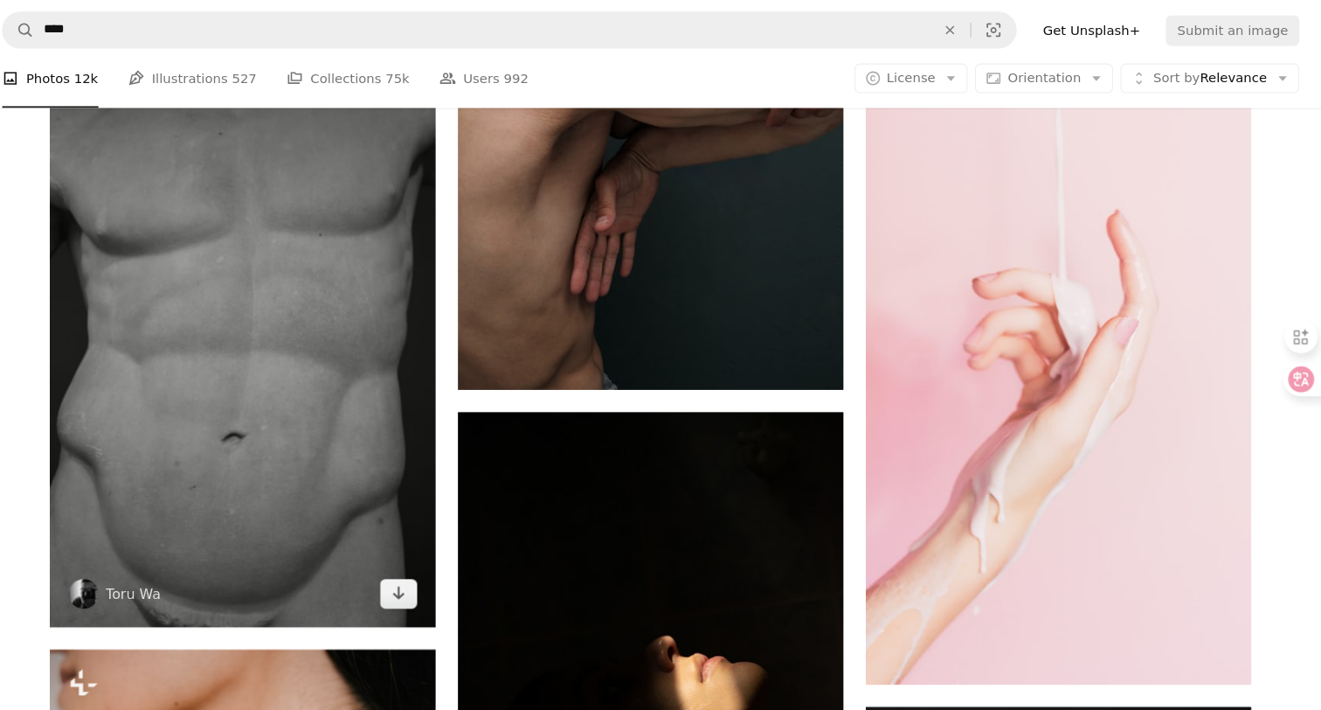
click at [307, 225] on img at bounding box center [304, 317] width 364 height 545
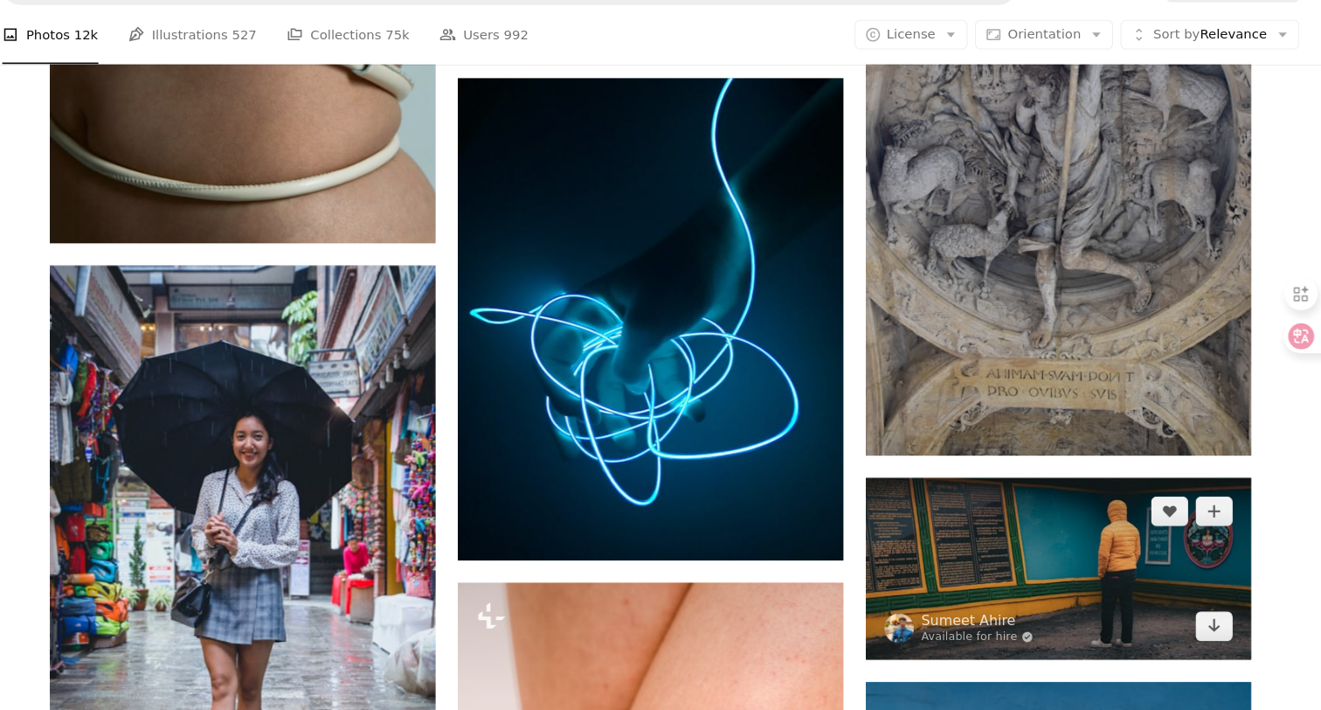
scroll to position [63205, 0]
